Goal: Transaction & Acquisition: Purchase product/service

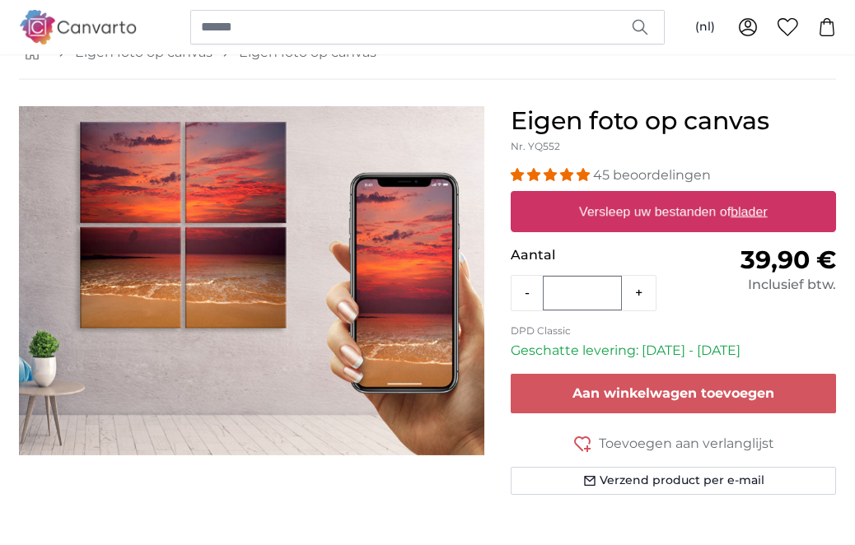
scroll to position [101, 0]
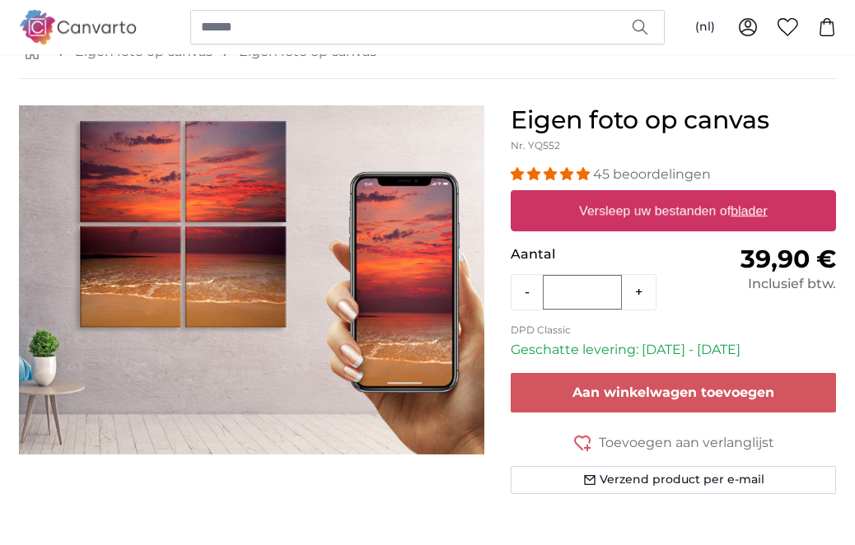
click at [767, 209] on u "blader" at bounding box center [749, 210] width 36 height 14
click at [770, 195] on input "Versleep uw bestanden of blader" at bounding box center [673, 192] width 325 height 5
type input "**********"
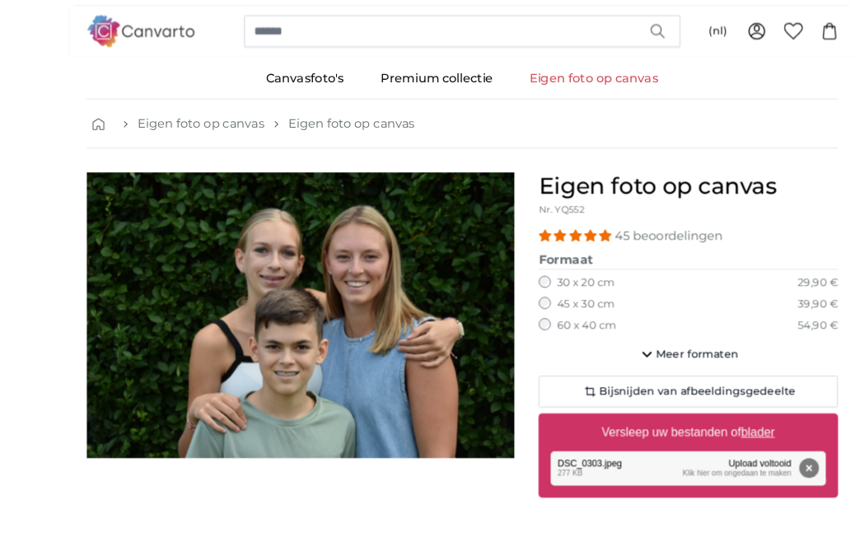
scroll to position [74, 0]
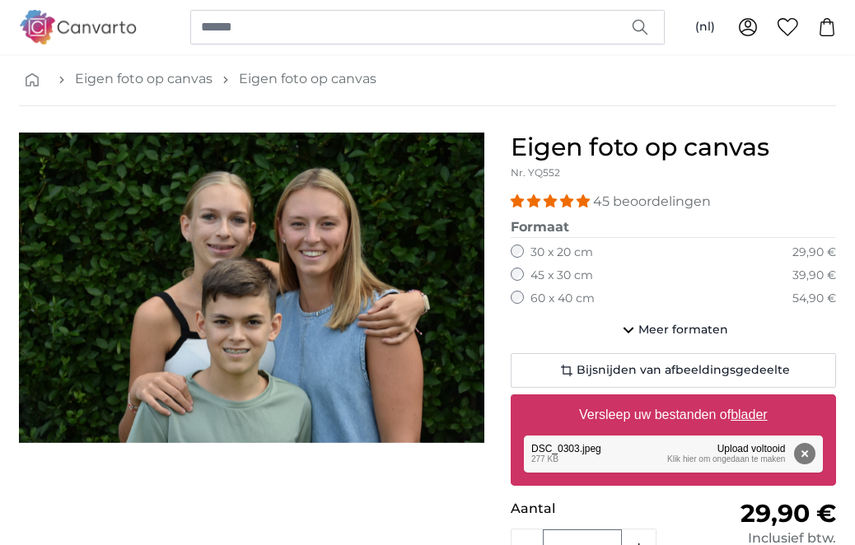
click at [530, 278] on label "45 x 30 cm" at bounding box center [561, 276] width 63 height 16
click at [780, 366] on span "Bijsnijden van afbeeldingsgedeelte" at bounding box center [683, 370] width 213 height 16
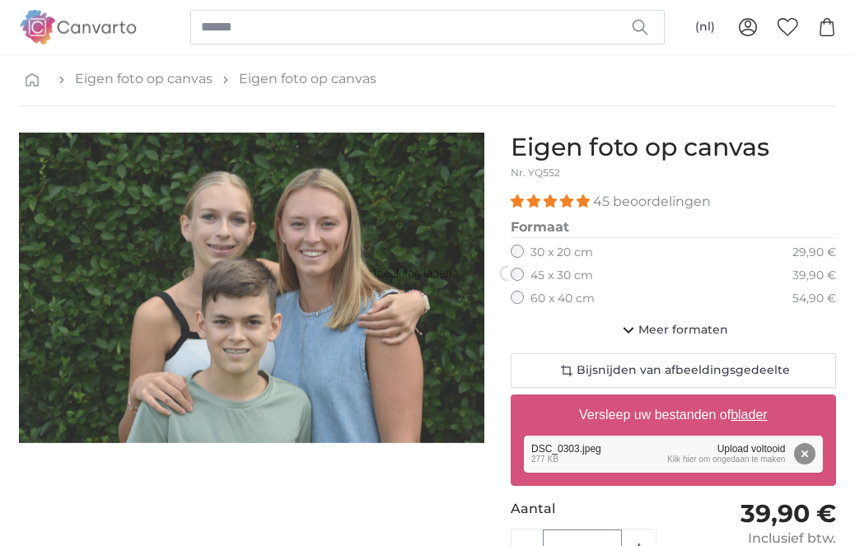
scroll to position [14, 0]
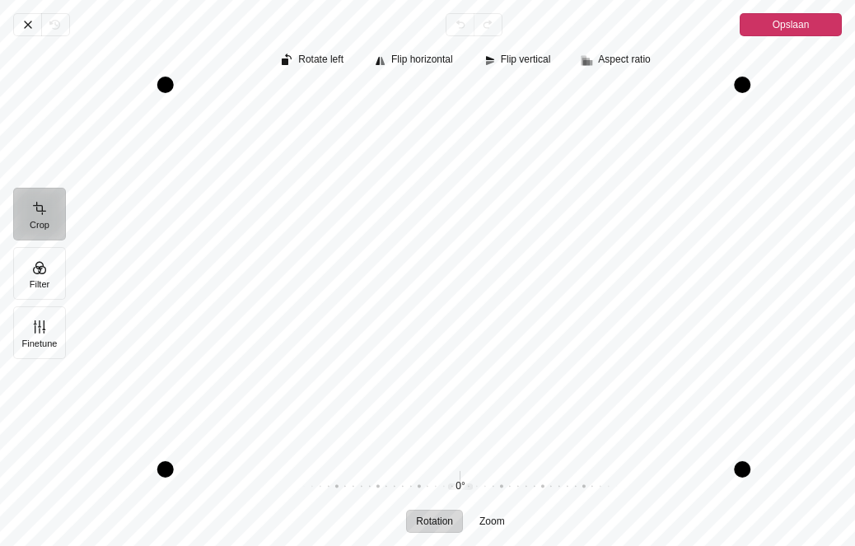
click at [38, 25] on span "Annuleren" at bounding box center [27, 24] width 28 height 23
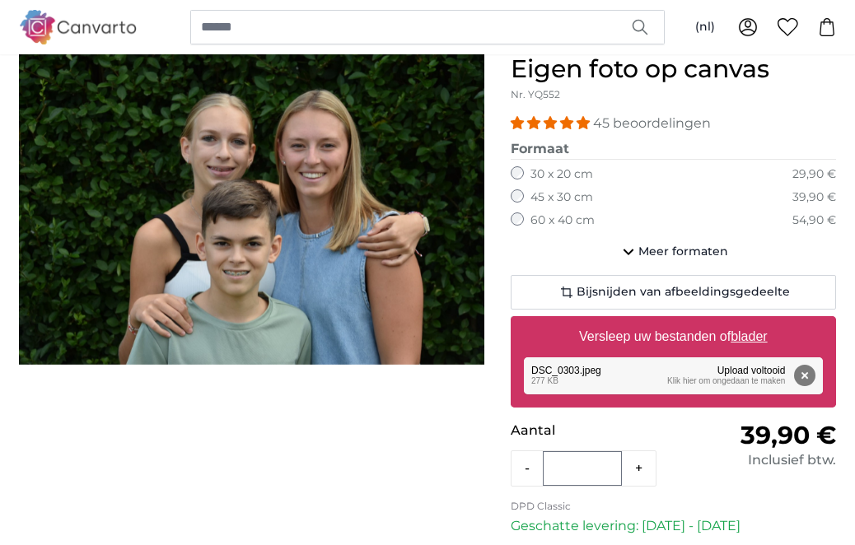
scroll to position [174, 0]
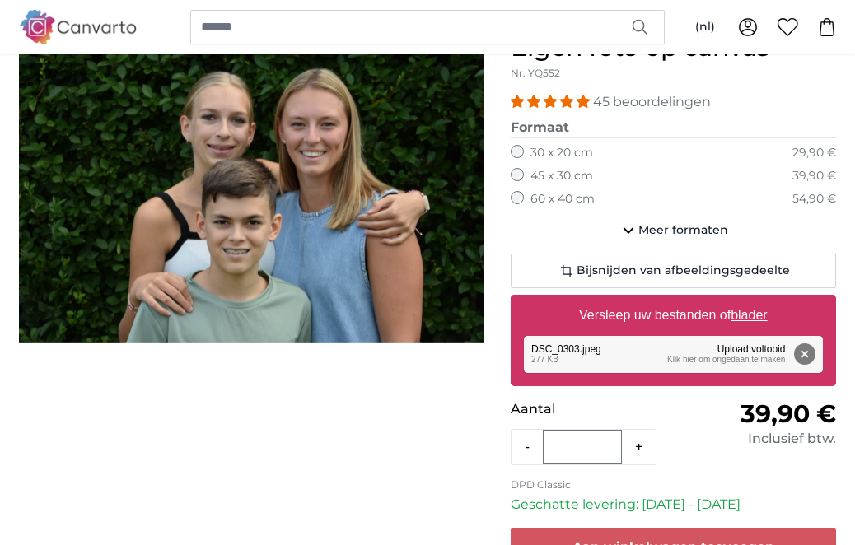
click at [531, 440] on button "-" at bounding box center [527, 447] width 31 height 33
click at [537, 440] on button "-" at bounding box center [527, 447] width 31 height 33
click at [815, 345] on button "Verwijderen" at bounding box center [804, 353] width 21 height 21
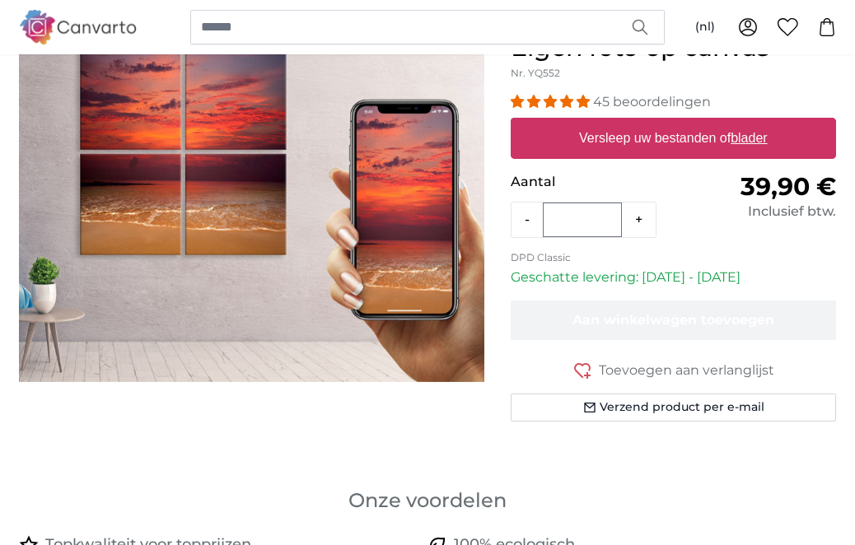
click at [766, 134] on u "blader" at bounding box center [749, 138] width 36 height 14
click at [766, 123] on input "Versleep uw bestanden of blader" at bounding box center [673, 120] width 325 height 5
type input "**********"
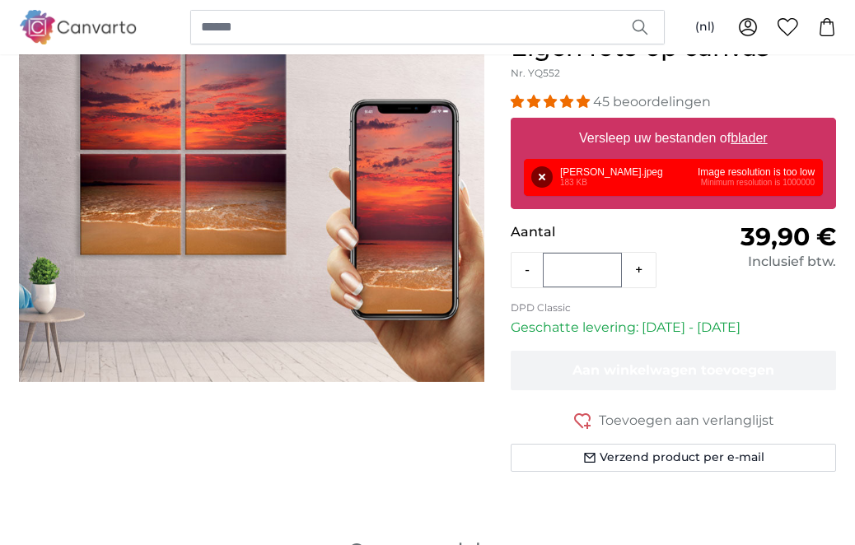
click at [549, 175] on button "Verwijderen" at bounding box center [541, 176] width 21 height 21
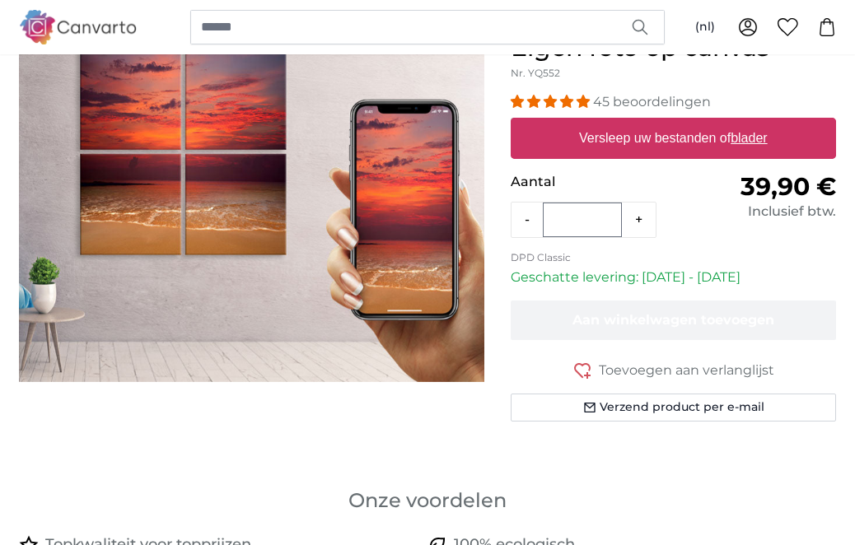
click at [767, 136] on u "blader" at bounding box center [749, 138] width 36 height 14
click at [769, 123] on input "Versleep uw bestanden of blader" at bounding box center [673, 120] width 325 height 5
type input "**********"
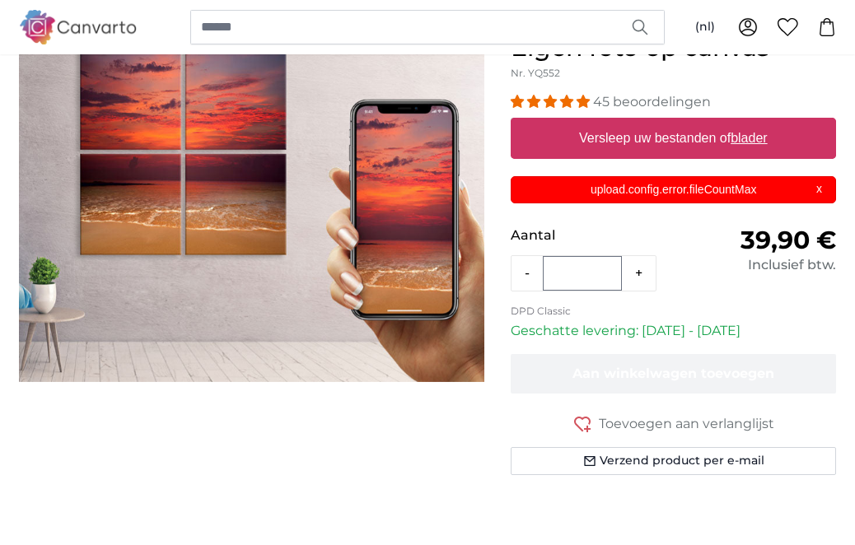
click at [829, 184] on div "upload.config.error.fileCountMax X" at bounding box center [673, 189] width 325 height 27
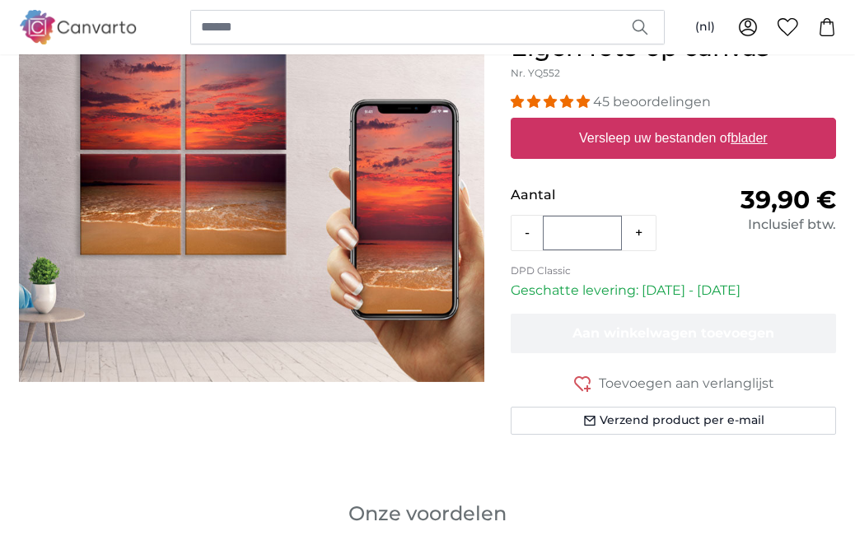
click at [764, 138] on u "blader" at bounding box center [749, 138] width 36 height 14
click at [764, 123] on input "Versleep uw bestanden of blader" at bounding box center [673, 120] width 325 height 5
type input "**********"
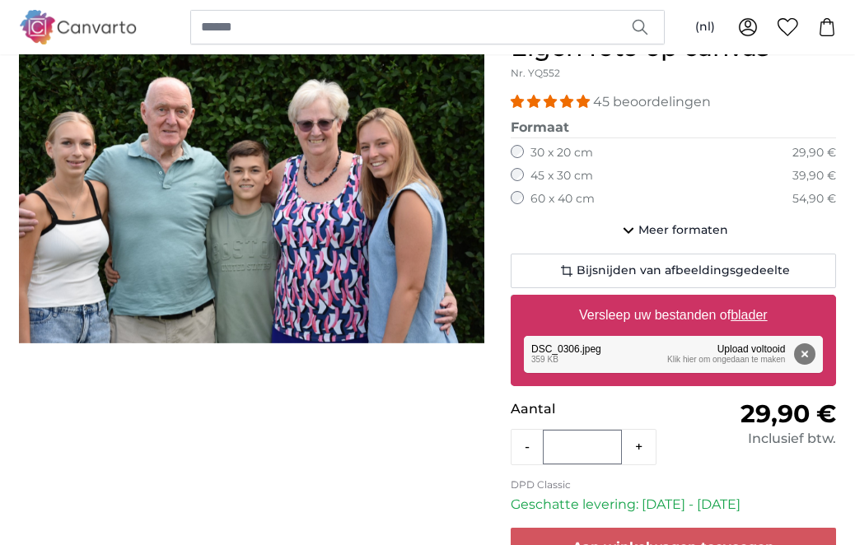
click at [533, 197] on label "60 x 40 cm" at bounding box center [562, 199] width 64 height 16
click at [787, 264] on button "Bijsnijden van afbeeldingsgedeelte" at bounding box center [673, 271] width 325 height 35
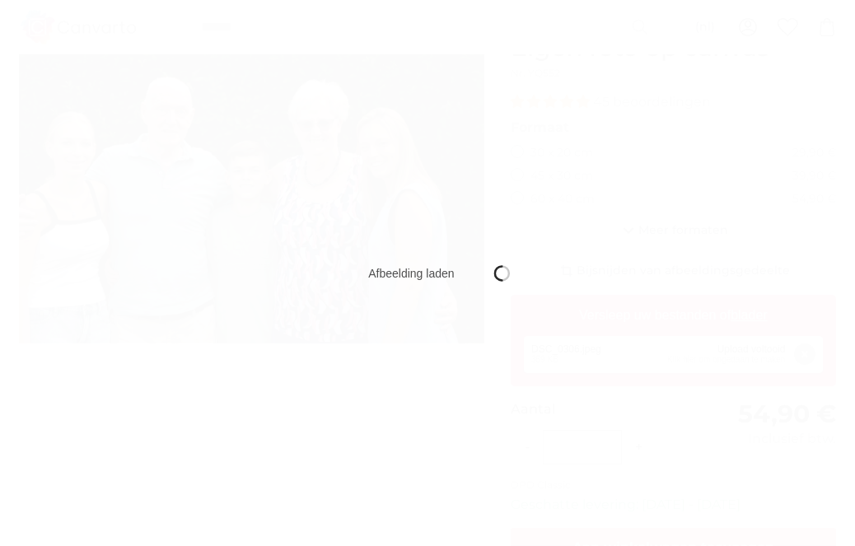
scroll to position [14, 0]
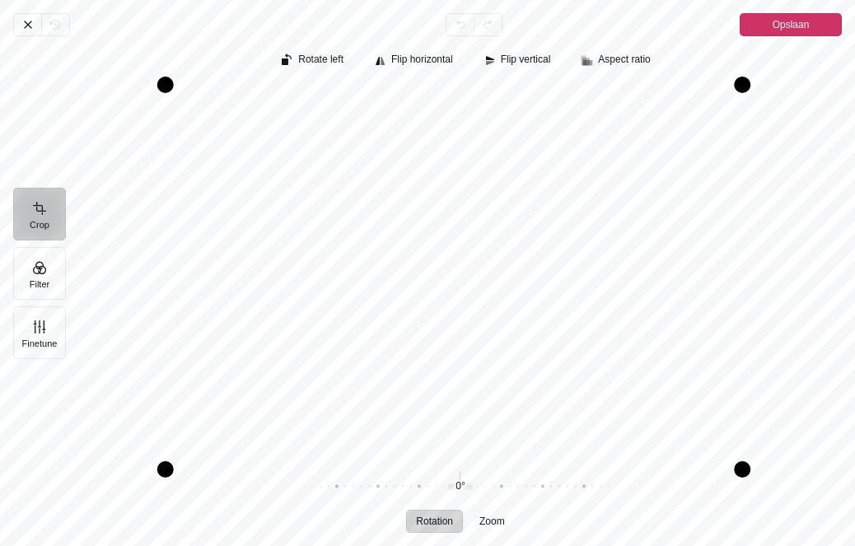
click at [34, 27] on icon "Pintura" at bounding box center [27, 24] width 13 height 13
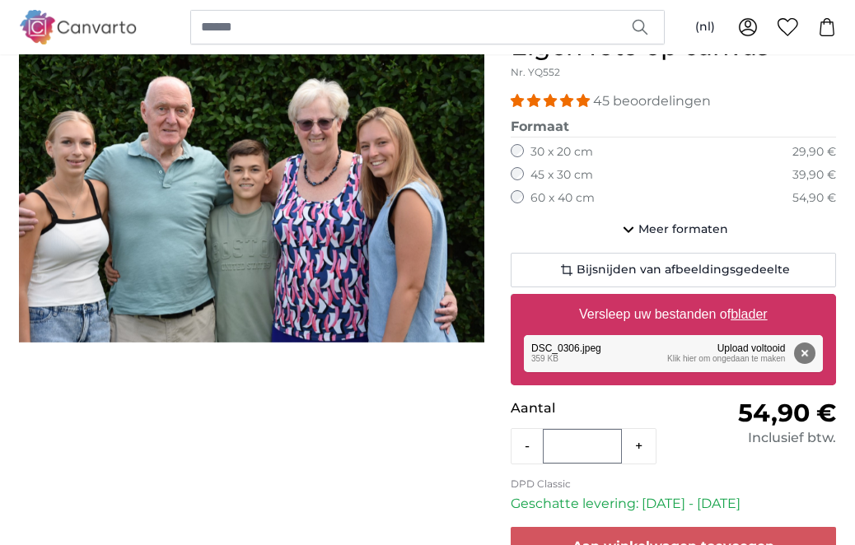
click at [538, 441] on button "-" at bounding box center [527, 446] width 31 height 33
click at [530, 441] on button "-" at bounding box center [527, 446] width 31 height 33
click at [527, 440] on button "-" at bounding box center [527, 446] width 31 height 33
click at [813, 348] on button "Verwijderen" at bounding box center [804, 353] width 21 height 21
